Goal: Task Accomplishment & Management: Use online tool/utility

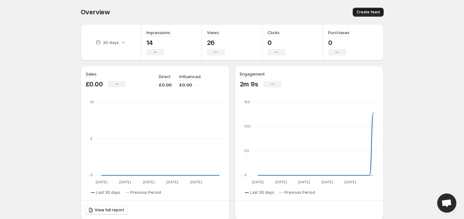
click at [375, 11] on span "Create feed" at bounding box center [368, 12] width 23 height 5
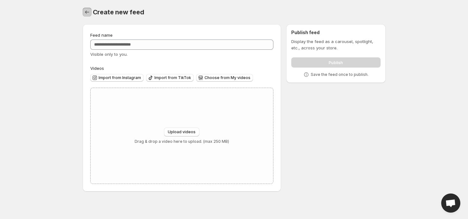
click at [86, 13] on icon "Settings" at bounding box center [87, 12] width 6 height 6
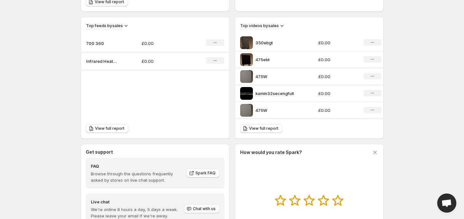
scroll to position [110, 0]
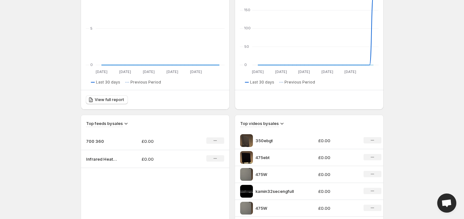
click at [99, 138] on p "700 360" at bounding box center [102, 141] width 32 height 6
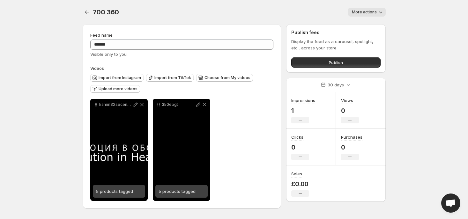
click at [180, 155] on div "350ebgt" at bounding box center [181, 150] width 57 height 102
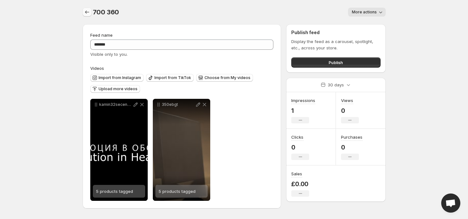
click at [85, 12] on icon "Settings" at bounding box center [87, 12] width 6 height 6
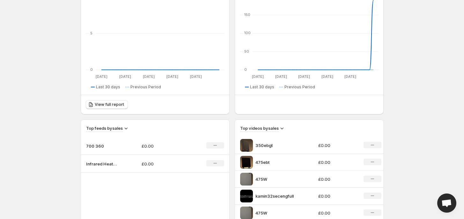
scroll to position [239, 0]
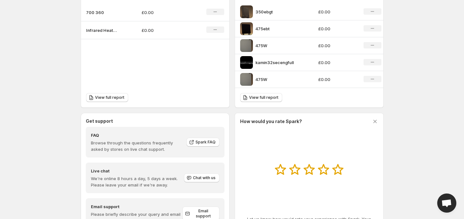
click at [101, 30] on p "Infrared Heater white 360" at bounding box center [102, 30] width 32 height 6
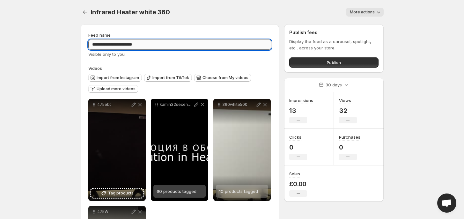
click at [123, 43] on input "**********" at bounding box center [179, 45] width 183 height 10
type input "**********"
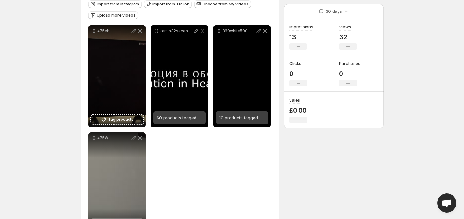
scroll to position [65, 0]
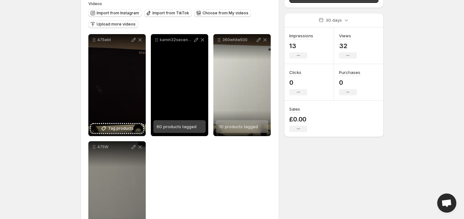
click at [179, 76] on div "kamin32secengfull" at bounding box center [179, 85] width 57 height 102
click at [118, 19] on div "Import from Instagram Import from TikTok Choose from My videos Upload more vide…" at bounding box center [179, 18] width 186 height 22
click at [115, 23] on span "Upload more videos" at bounding box center [116, 24] width 39 height 5
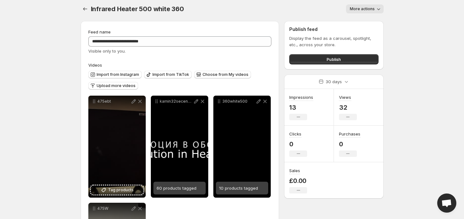
scroll to position [0, 0]
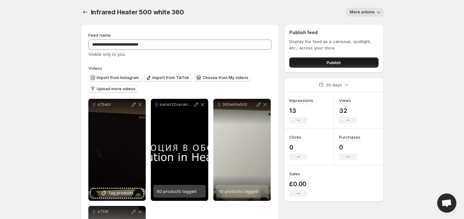
click at [347, 61] on button "Publish" at bounding box center [333, 62] width 89 height 10
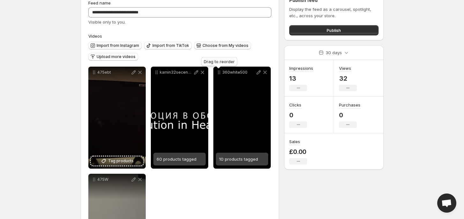
scroll to position [80, 0]
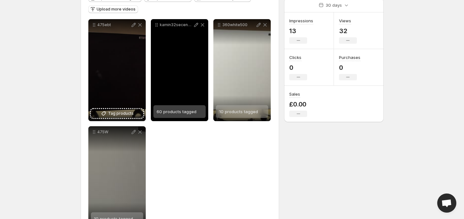
click at [202, 26] on icon at bounding box center [203, 25] width 4 height 4
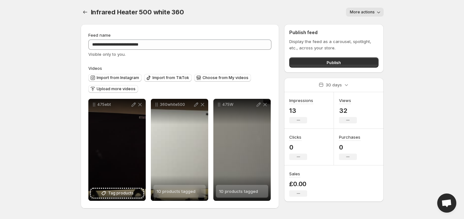
scroll to position [0, 0]
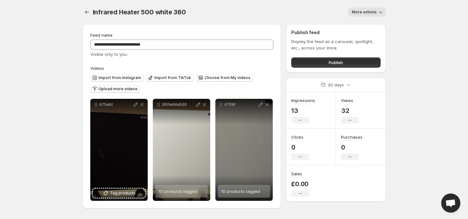
click at [118, 89] on span "Upload more videos" at bounding box center [118, 88] width 39 height 5
click at [85, 10] on icon "Settings" at bounding box center [87, 12] width 6 height 6
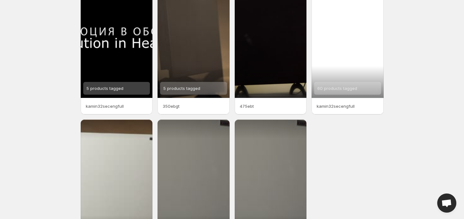
scroll to position [80, 0]
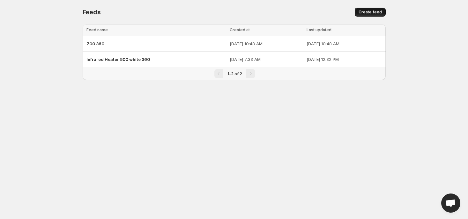
click at [380, 10] on span "Create feed" at bounding box center [370, 12] width 23 height 5
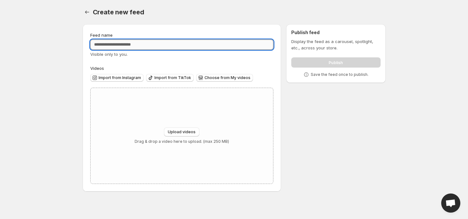
click at [174, 49] on input "Feed name" at bounding box center [181, 45] width 183 height 10
type input "***"
click at [187, 130] on span "Upload videos" at bounding box center [182, 132] width 28 height 5
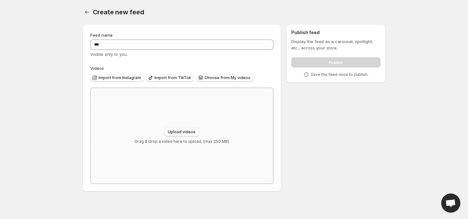
type input "**********"
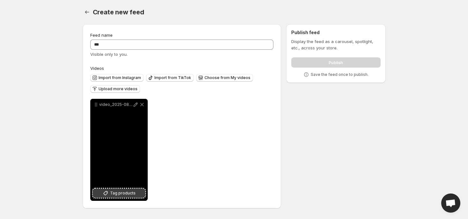
click at [130, 192] on span "Tag products" at bounding box center [123, 193] width 26 height 6
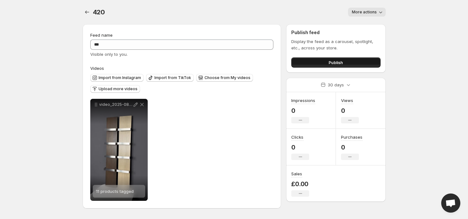
click at [335, 62] on span "Publish" at bounding box center [336, 62] width 14 height 6
click at [85, 14] on icon "Settings" at bounding box center [87, 12] width 6 height 6
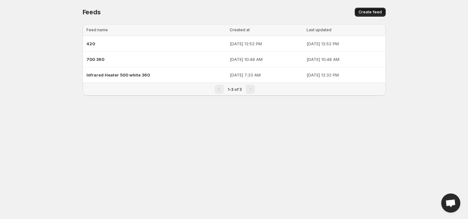
click at [370, 14] on span "Create feed" at bounding box center [370, 12] width 23 height 5
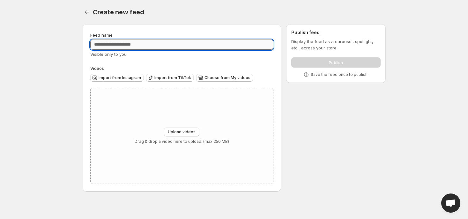
click at [155, 43] on input "Feed name" at bounding box center [181, 45] width 183 height 10
type input "***"
click at [181, 135] on span "Upload videos" at bounding box center [182, 132] width 28 height 5
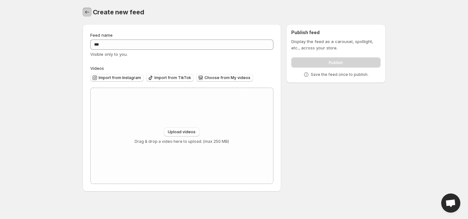
click at [91, 12] on button "Settings" at bounding box center [87, 12] width 9 height 9
click at [79, 8] on div "Create new feed. This page is ready Create new feed Feed name *** Visible only …" at bounding box center [234, 99] width 318 height 199
click at [83, 12] on button "Settings" at bounding box center [87, 12] width 9 height 9
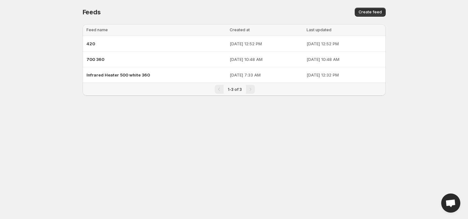
click at [83, 12] on span "Feeds" at bounding box center [92, 12] width 18 height 8
click at [105, 73] on span "Infrared Heater 500 white 360" at bounding box center [117, 74] width 63 height 5
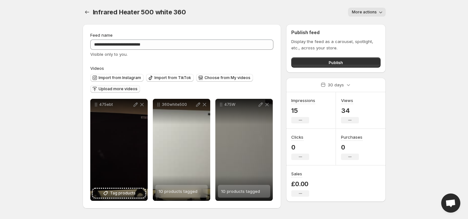
click at [124, 89] on span "Upload more videos" at bounding box center [118, 88] width 39 height 5
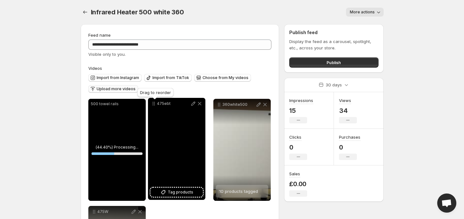
click at [154, 104] on icon at bounding box center [154, 103] width 6 height 6
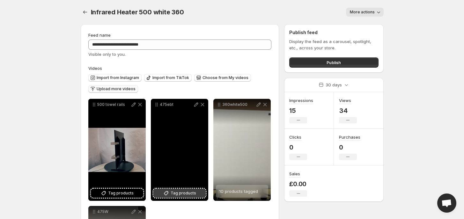
click at [181, 191] on span "Tag products" at bounding box center [184, 193] width 26 height 6
click at [167, 194] on icon at bounding box center [166, 193] width 6 height 6
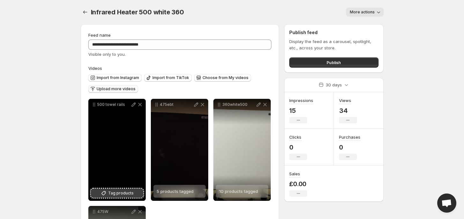
click at [121, 194] on span "Tag products" at bounding box center [121, 193] width 26 height 6
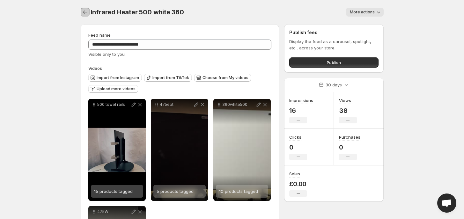
click at [81, 14] on button "Settings" at bounding box center [85, 12] width 9 height 9
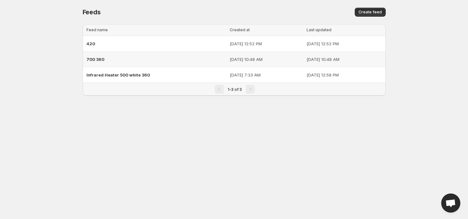
click at [128, 58] on div "700 360" at bounding box center [155, 59] width 139 height 11
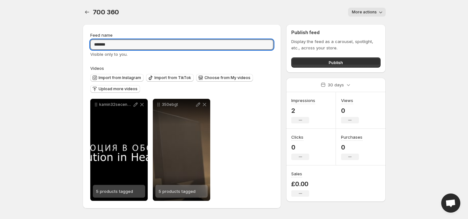
drag, startPoint x: 104, startPoint y: 41, endPoint x: 191, endPoint y: 27, distance: 88.8
click at [191, 27] on div "**********" at bounding box center [182, 116] width 199 height 184
type input "***"
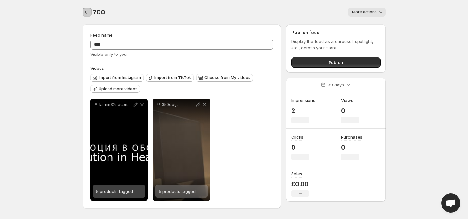
click at [85, 12] on icon "Settings" at bounding box center [87, 12] width 6 height 6
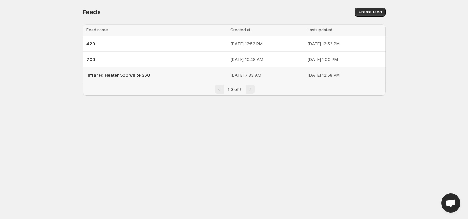
click at [113, 76] on span "Infrared Heater 500 white 360" at bounding box center [117, 74] width 63 height 5
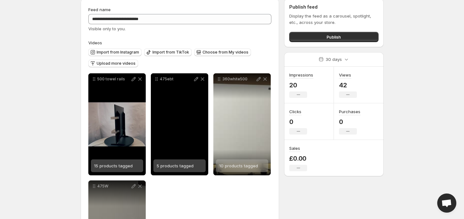
scroll to position [25, 0]
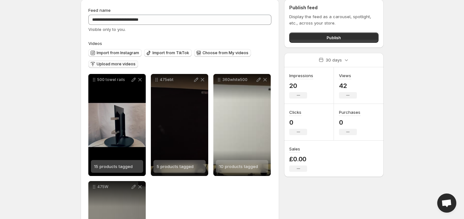
click at [124, 61] on button "Upload more videos" at bounding box center [113, 64] width 50 height 8
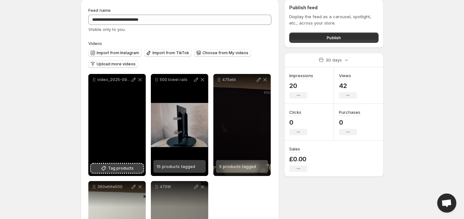
click at [134, 164] on button "Tag products" at bounding box center [117, 168] width 52 height 9
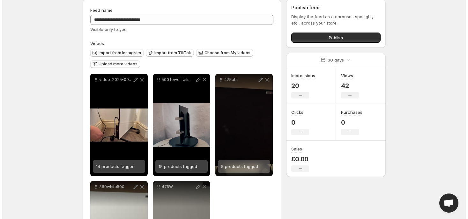
scroll to position [0, 0]
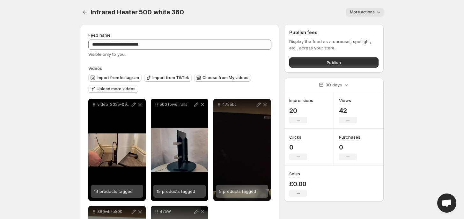
click at [79, 13] on div "**********" at bounding box center [232, 161] width 318 height 323
click at [80, 13] on div "**********" at bounding box center [232, 161] width 318 height 323
click at [84, 13] on icon "Settings" at bounding box center [85, 12] width 4 height 3
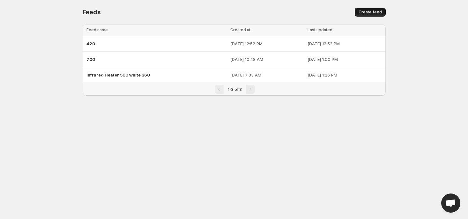
click at [365, 12] on span "Create feed" at bounding box center [370, 12] width 23 height 5
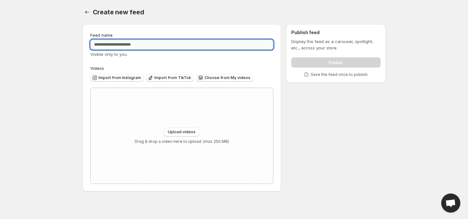
click at [160, 44] on input "Feed name" at bounding box center [181, 45] width 183 height 10
type input "***"
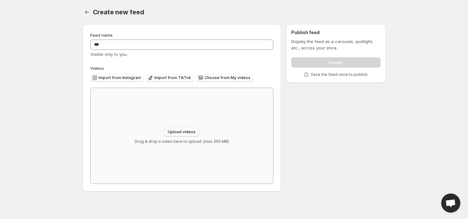
click at [184, 130] on span "Upload videos" at bounding box center [182, 132] width 28 height 5
type input "**********"
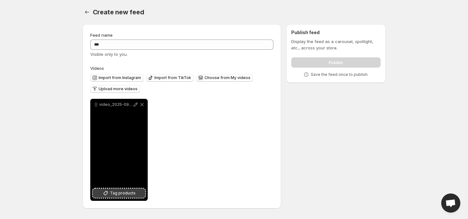
click at [117, 195] on span "Tag products" at bounding box center [123, 193] width 26 height 6
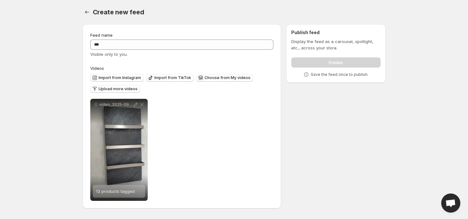
click at [192, 132] on div "**********" at bounding box center [181, 150] width 183 height 102
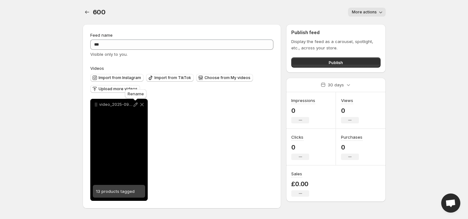
click at [137, 106] on icon at bounding box center [135, 104] width 6 height 6
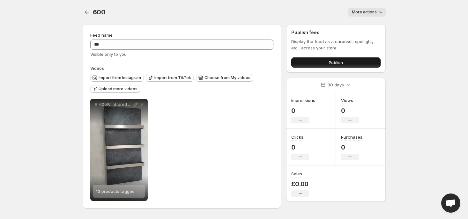
click at [333, 62] on span "Publish" at bounding box center [336, 62] width 14 height 6
click at [84, 12] on icon "Settings" at bounding box center [87, 12] width 6 height 6
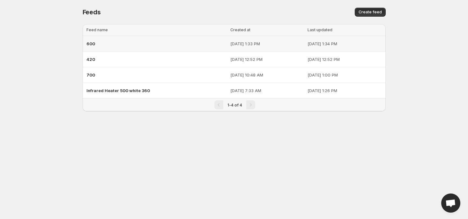
click at [126, 48] on div "600" at bounding box center [156, 43] width 140 height 11
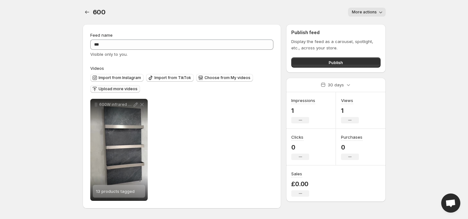
click at [110, 86] on button "Upload more videos" at bounding box center [115, 89] width 50 height 8
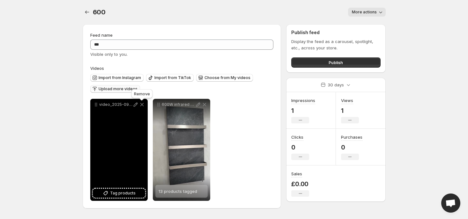
click at [144, 104] on icon at bounding box center [142, 104] width 6 height 6
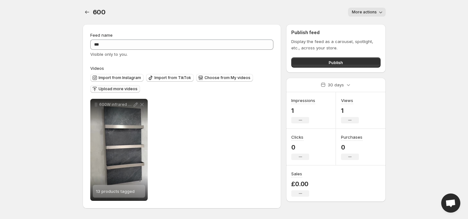
click at [123, 87] on span "Upload more videos" at bounding box center [118, 88] width 39 height 5
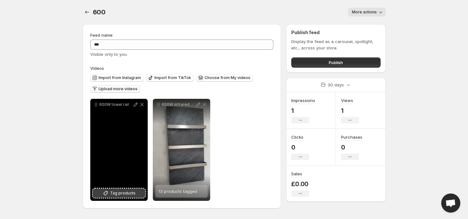
click at [127, 191] on span "Tag products" at bounding box center [123, 193] width 26 height 6
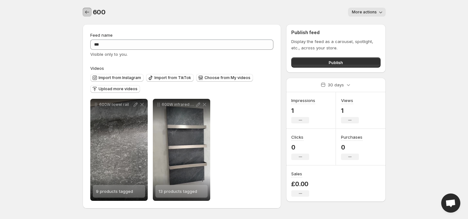
click at [85, 12] on icon "Settings" at bounding box center [87, 12] width 6 height 6
